Goal: Task Accomplishment & Management: Manage account settings

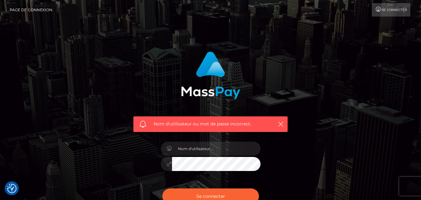
type input "aurelieubach0@gmail.com"
click at [162, 188] on button "Se connecter" at bounding box center [210, 196] width 97 height 16
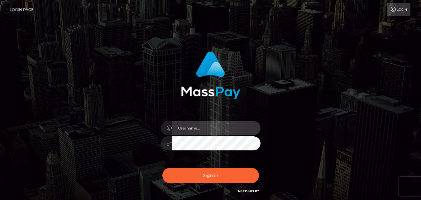
click at [198, 123] on input "text" at bounding box center [216, 128] width 89 height 14
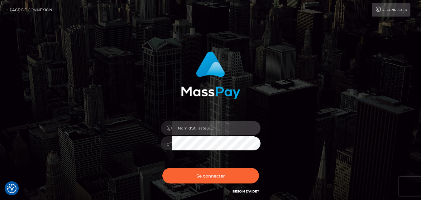
type input "[EMAIL_ADDRESS][DOMAIN_NAME]"
click at [162, 168] on button "Se connecter" at bounding box center [210, 176] width 97 height 16
